Goal: Task Accomplishment & Management: Manage account settings

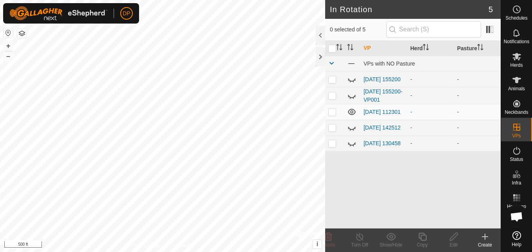
scroll to position [815, 0]
click at [517, 80] on icon at bounding box center [516, 80] width 9 height 6
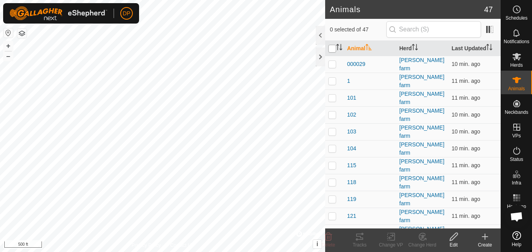
click at [333, 49] on input "checkbox" at bounding box center [332, 49] width 8 height 8
checkbox input "true"
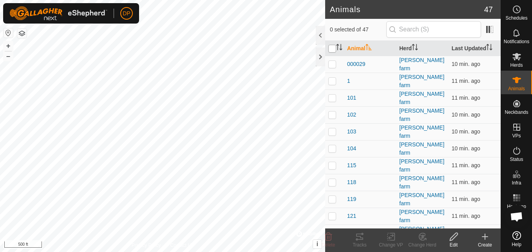
checkbox input "true"
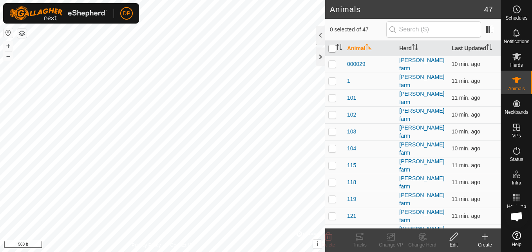
checkbox input "true"
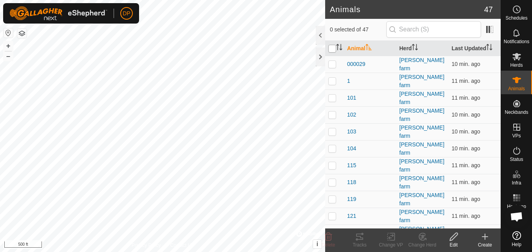
checkbox input "true"
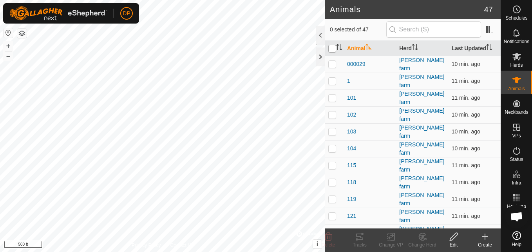
checkbox input "true"
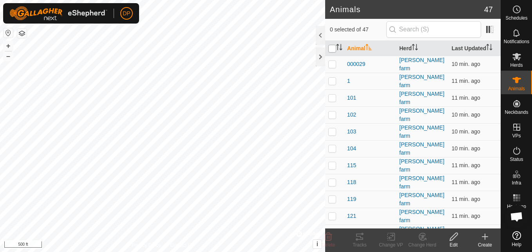
checkbox input "true"
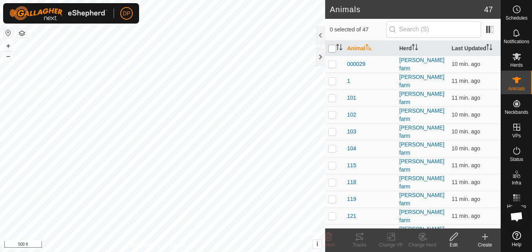
checkbox input "true"
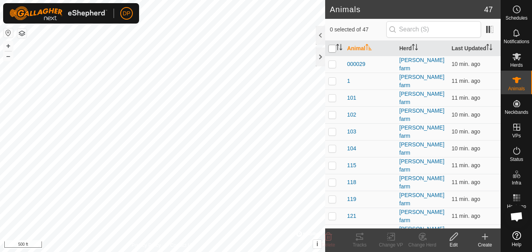
checkbox input "true"
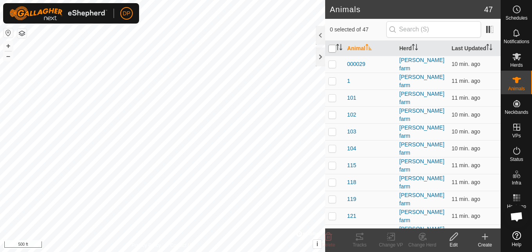
checkbox input "true"
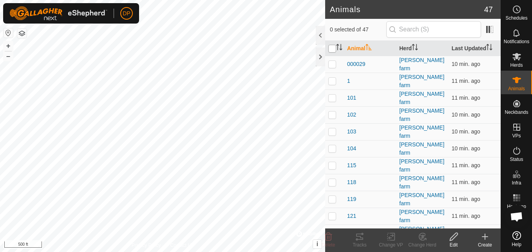
checkbox input "true"
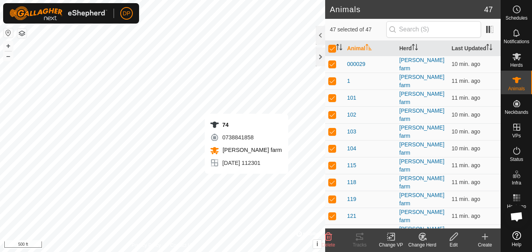
checkbox input "false"
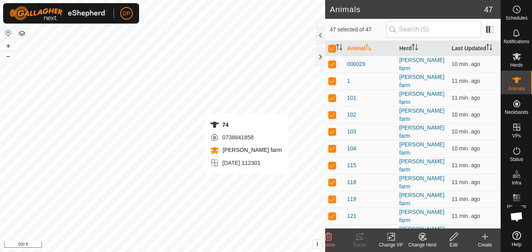
checkbox input "false"
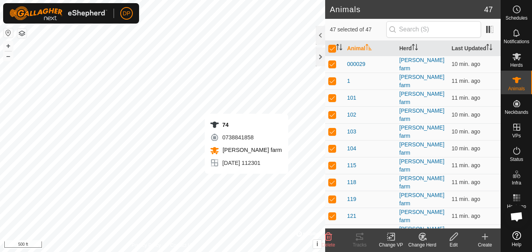
checkbox input "false"
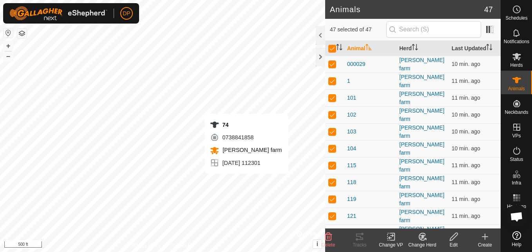
checkbox input "false"
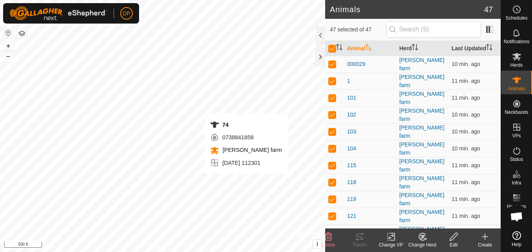
checkbox input "false"
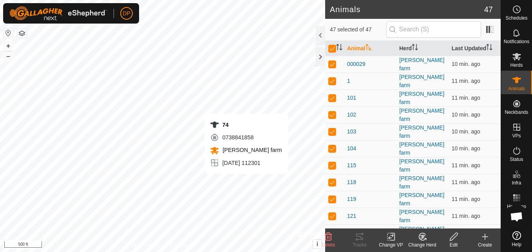
checkbox input "false"
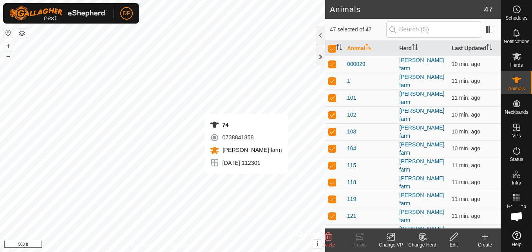
checkbox input "false"
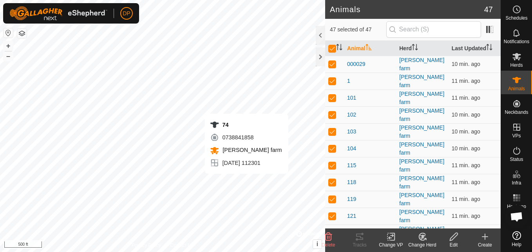
checkbox input "false"
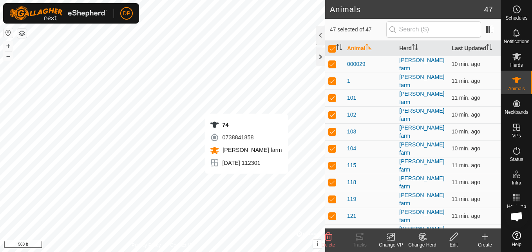
checkbox input "false"
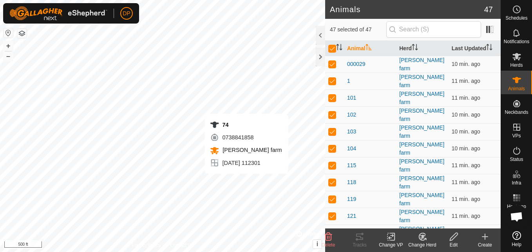
checkbox input "false"
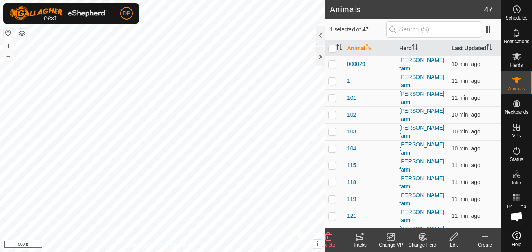
click at [358, 237] on icon at bounding box center [359, 236] width 9 height 9
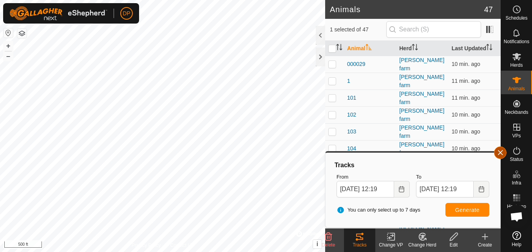
click at [499, 152] on button "button" at bounding box center [500, 152] width 13 height 13
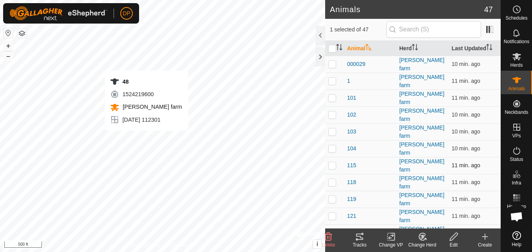
checkbox input "false"
click at [360, 239] on icon at bounding box center [359, 236] width 7 height 6
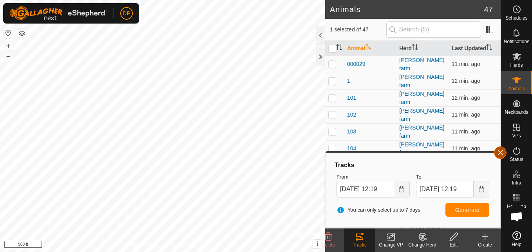
click at [498, 152] on button "button" at bounding box center [500, 152] width 13 height 13
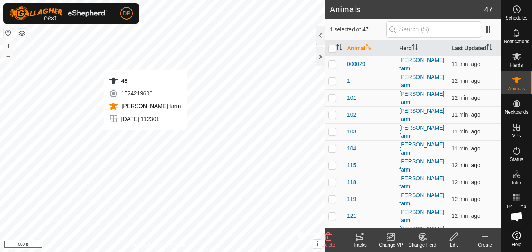
checkbox input "false"
